Goal: Task Accomplishment & Management: Manage account settings

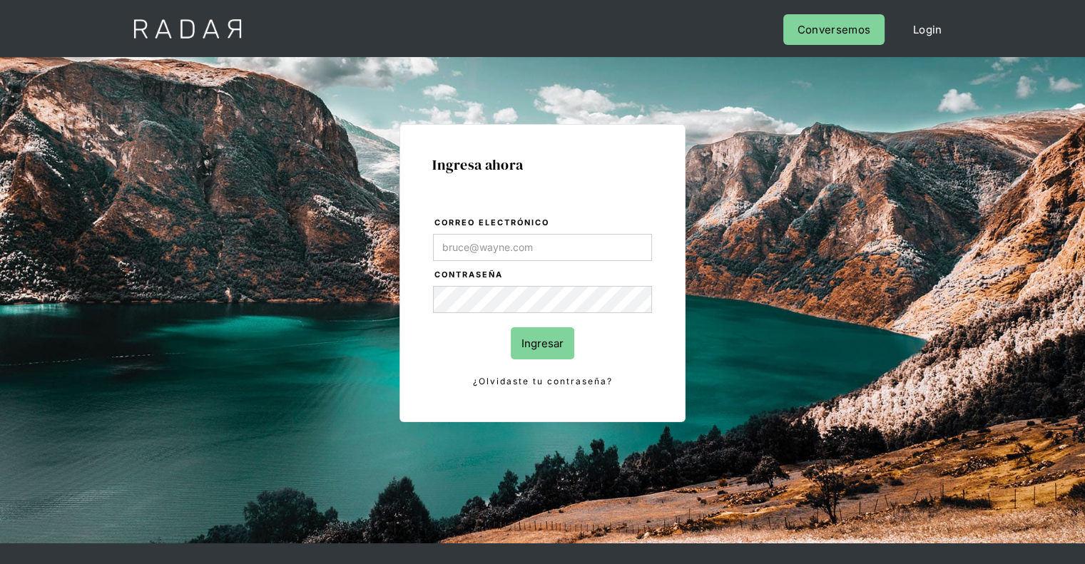
click at [534, 261] on form "Correo electrónico Contraseña Ingresar ¿Olvidaste tu contraseña?" at bounding box center [542, 302] width 220 height 174
click at [534, 255] on input "Correo electrónico" at bounding box center [542, 247] width 219 height 27
type input "[PERSON_NAME][EMAIL_ADDRESS][PERSON_NAME][DOMAIN_NAME]"
click at [698, 476] on div "Ingresa ahora Correo electrónico [PERSON_NAME][EMAIL_ADDRESS][PERSON_NAME][DOMA…" at bounding box center [543, 322] width 671 height 444
click at [452, 282] on form "Correo electrónico [PERSON_NAME][EMAIL_ADDRESS][PERSON_NAME][DOMAIN_NAME] Contr…" at bounding box center [542, 302] width 220 height 174
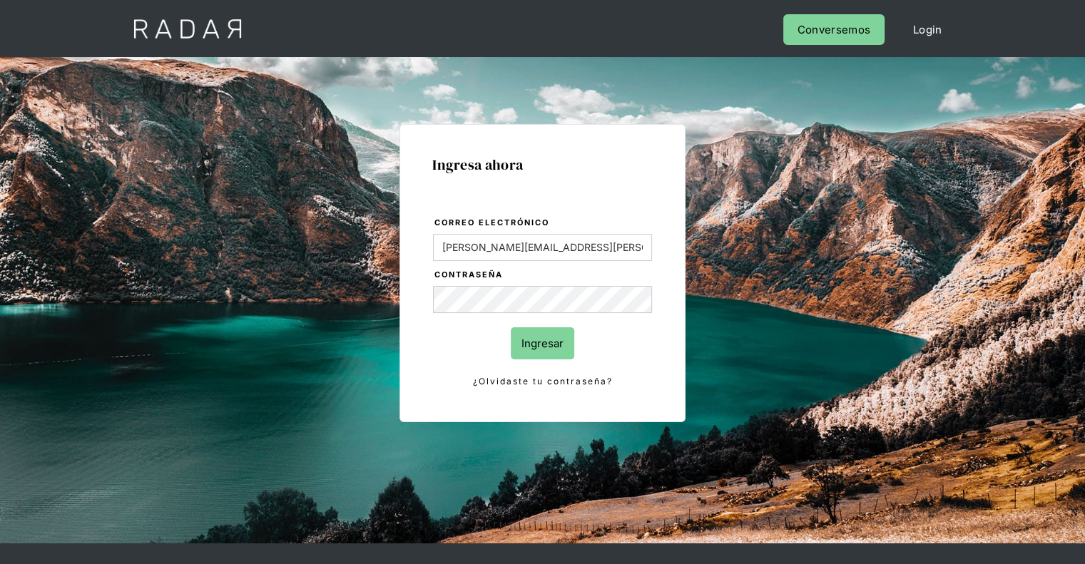
click at [534, 345] on input "Ingresar" at bounding box center [542, 343] width 63 height 32
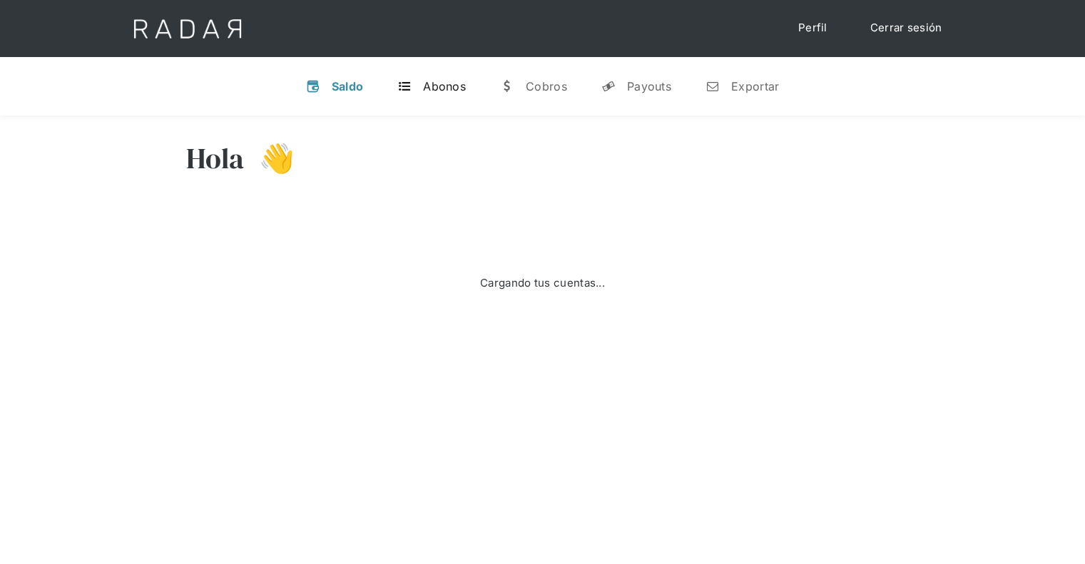
click at [449, 93] on link "t Abonos" at bounding box center [431, 86] width 91 height 37
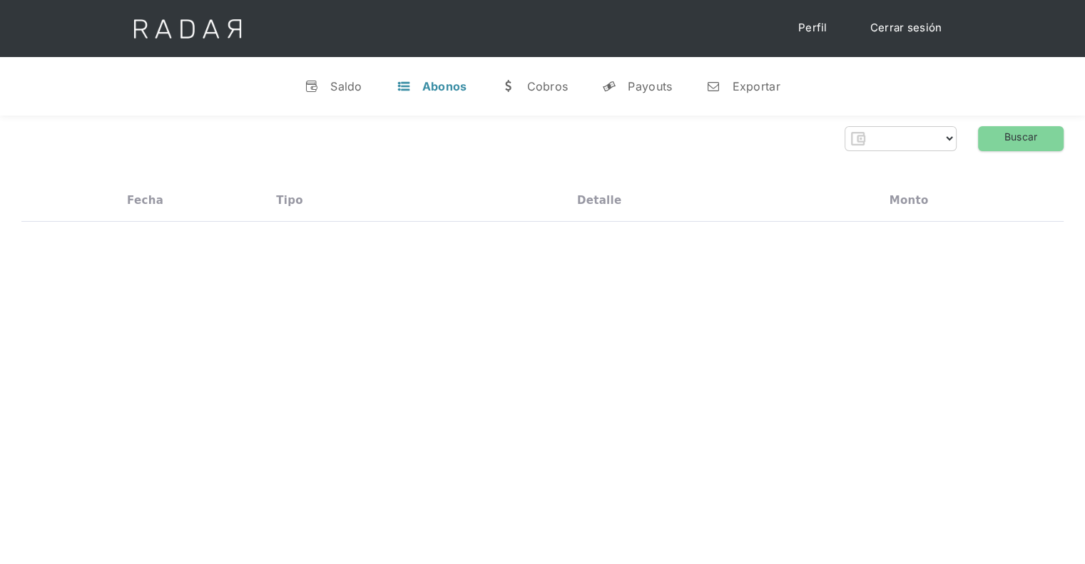
select select "monnetpayments"
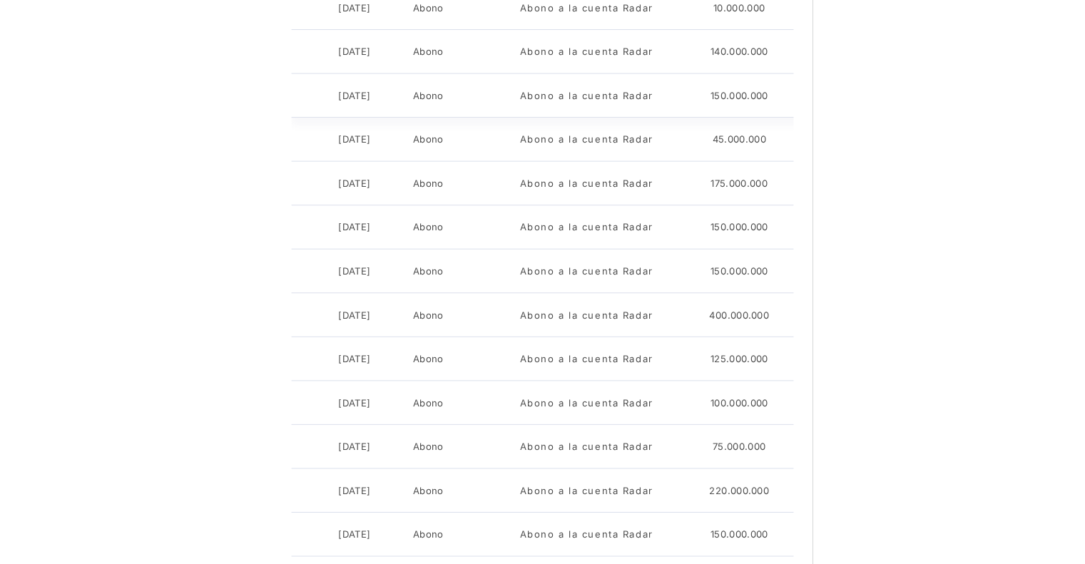
scroll to position [205, 0]
